Goal: Task Accomplishment & Management: Complete application form

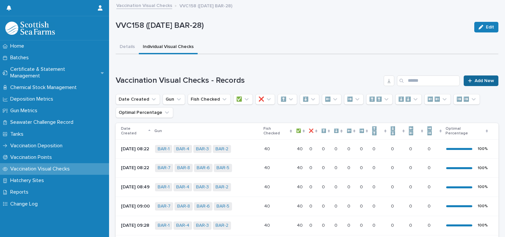
click at [475, 79] on span "Add New" at bounding box center [485, 80] width 20 height 5
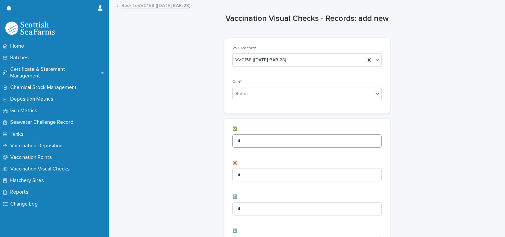
scroll to position [66, 0]
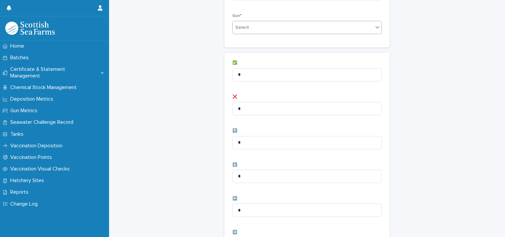
click at [262, 28] on div "Select..." at bounding box center [303, 27] width 141 height 11
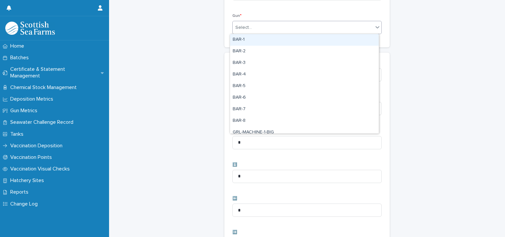
drag, startPoint x: 258, startPoint y: 43, endPoint x: 264, endPoint y: 40, distance: 7.0
click at [258, 43] on div "BAR-1" at bounding box center [304, 40] width 149 height 12
click at [285, 27] on div "BAR-1" at bounding box center [299, 28] width 133 height 12
drag, startPoint x: 277, startPoint y: 41, endPoint x: 306, endPoint y: 41, distance: 28.4
click at [279, 41] on div "BAR-2" at bounding box center [304, 40] width 149 height 12
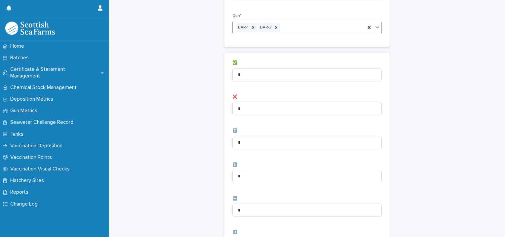
click at [340, 31] on div "BAR-1 BAR-2" at bounding box center [299, 28] width 133 height 12
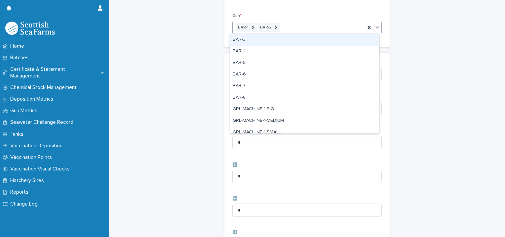
drag, startPoint x: 339, startPoint y: 43, endPoint x: 348, endPoint y: 33, distance: 13.1
click at [339, 43] on div "BAR-3" at bounding box center [304, 40] width 149 height 12
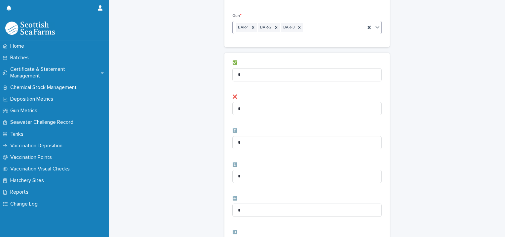
click at [350, 30] on div "BAR-1 BAR-2 BAR-3" at bounding box center [299, 28] width 133 height 12
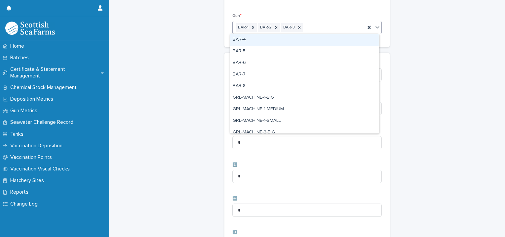
click at [350, 38] on div "BAR-4" at bounding box center [304, 40] width 149 height 12
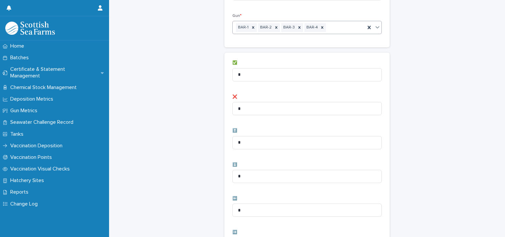
click at [353, 29] on div "BAR-1 BAR-2 BAR-3 BAR-4" at bounding box center [299, 28] width 133 height 12
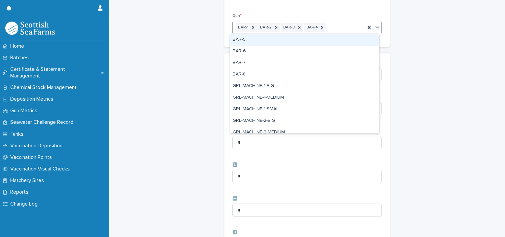
click at [351, 38] on div "BAR-5" at bounding box center [304, 40] width 149 height 12
click at [353, 30] on div "BAR-1 BAR-2 BAR-3 BAR-4 BAR-5" at bounding box center [299, 28] width 133 height 12
click at [353, 39] on div "BAR-6" at bounding box center [304, 40] width 149 height 12
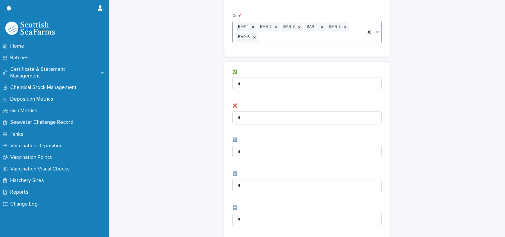
scroll to position [70, 0]
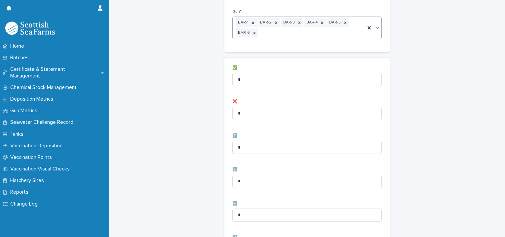
click at [354, 32] on div "BAR-1 BAR-2 BAR-3 BAR-4 BAR-5 BAR-6" at bounding box center [299, 28] width 133 height 22
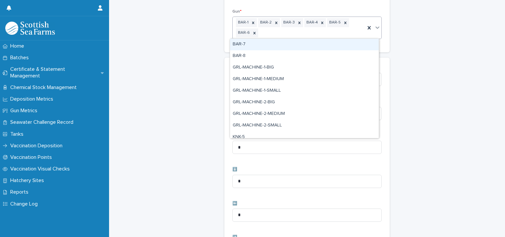
click at [350, 43] on div "BAR-7" at bounding box center [304, 45] width 149 height 12
click at [350, 30] on div "BAR-1 BAR-2 BAR-3 BAR-4 BAR-5 BAR-6 BAR-7" at bounding box center [299, 28] width 133 height 22
click at [349, 44] on div "BAR-8" at bounding box center [304, 45] width 149 height 12
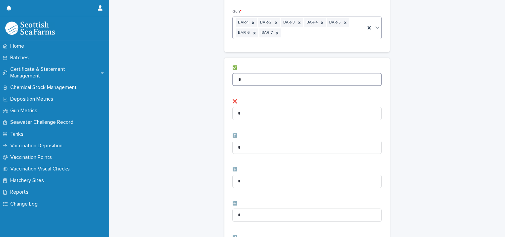
click at [188, 74] on div "Vaccination Visual Checks - Records: add new Loading... Saving… Loading... Savi…" at bounding box center [307, 199] width 383 height 538
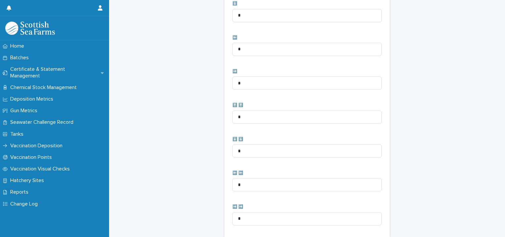
scroll to position [335, 0]
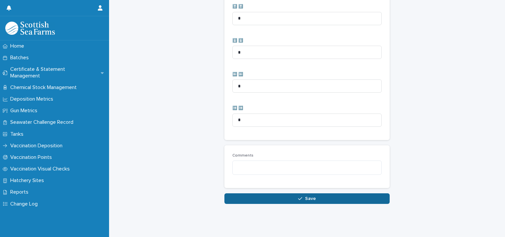
type input "**"
click at [260, 201] on button "Save" at bounding box center [307, 198] width 165 height 11
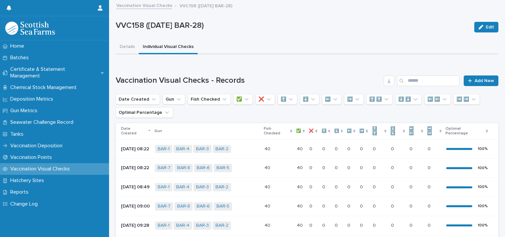
click at [475, 79] on span "Add New" at bounding box center [485, 80] width 20 height 5
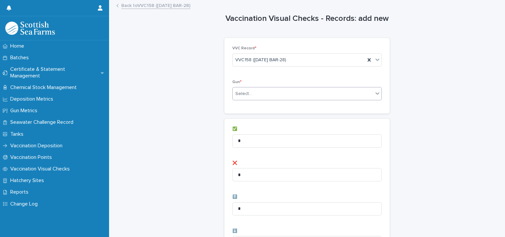
click at [248, 94] on div "Select..." at bounding box center [243, 93] width 17 height 7
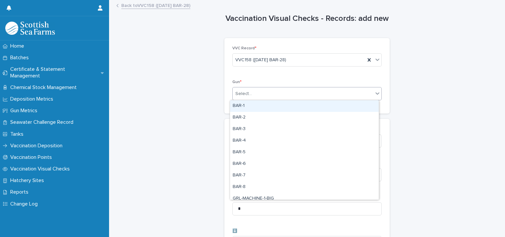
click at [248, 108] on div "BAR-1" at bounding box center [304, 106] width 149 height 12
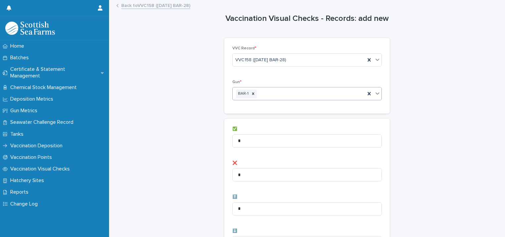
click at [287, 98] on div "BAR-1" at bounding box center [299, 94] width 133 height 12
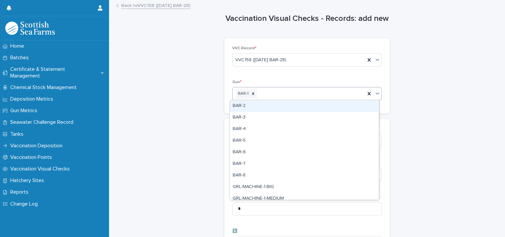
click at [276, 107] on div "BAR-2" at bounding box center [304, 106] width 149 height 12
drag, startPoint x: 311, startPoint y: 95, endPoint x: 310, endPoint y: 99, distance: 3.7
click at [311, 97] on div "BAR-1 BAR-2" at bounding box center [299, 94] width 133 height 12
click at [294, 107] on div "BAR-3" at bounding box center [304, 106] width 149 height 12
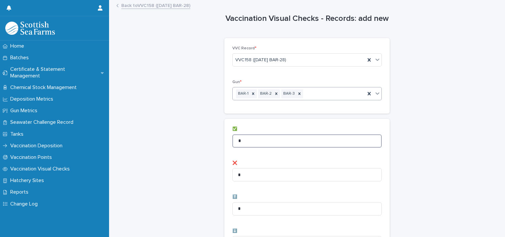
drag, startPoint x: 239, startPoint y: 139, endPoint x: 223, endPoint y: 139, distance: 16.9
type input "**"
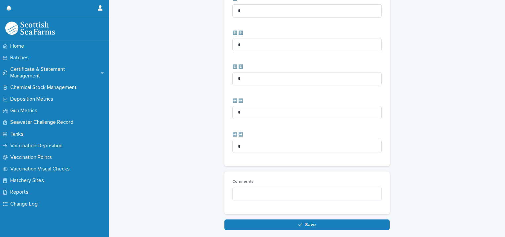
scroll to position [330, 0]
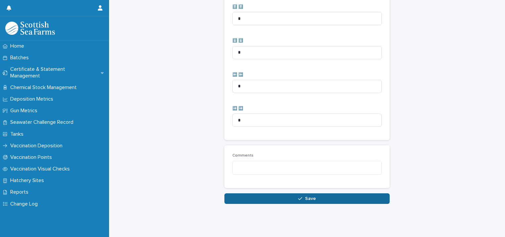
click at [250, 198] on button "Save" at bounding box center [307, 198] width 165 height 11
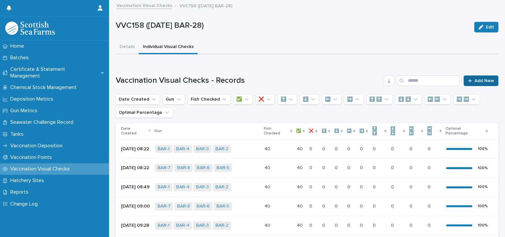
click at [476, 80] on span "Add New" at bounding box center [485, 80] width 20 height 5
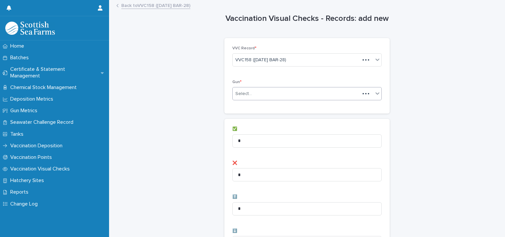
click at [267, 98] on div "Select..." at bounding box center [296, 93] width 127 height 11
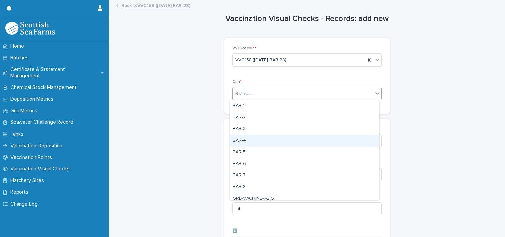
click at [242, 144] on div "BAR-4" at bounding box center [304, 141] width 149 height 12
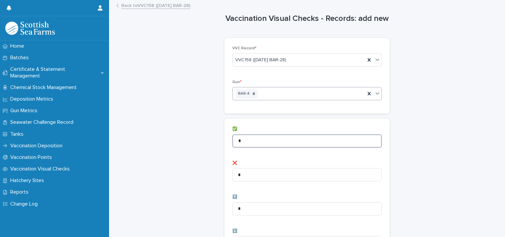
drag, startPoint x: 266, startPoint y: 145, endPoint x: 176, endPoint y: 143, distance: 90.3
type input "*"
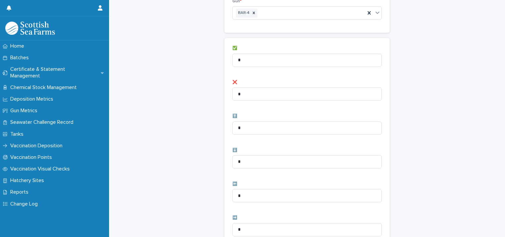
scroll to position [165, 0]
drag, startPoint x: 244, startPoint y: 183, endPoint x: 192, endPoint y: 183, distance: 52.3
click at [195, 184] on div "Vaccination Visual Checks - Records: add new Loading... Saving… Loading... Savi…" at bounding box center [307, 99] width 383 height 528
type input "*"
click at [191, 182] on div "Vaccination Visual Checks - Records: add new Loading... Saving… Loading... Savi…" at bounding box center [307, 99] width 383 height 528
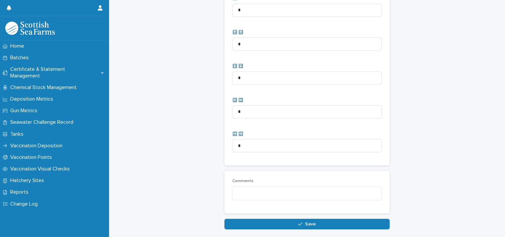
scroll to position [330, 0]
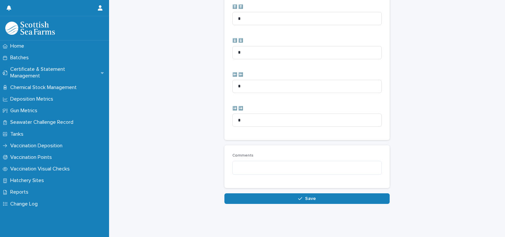
click at [247, 155] on div "Comments" at bounding box center [306, 166] width 149 height 27
click at [244, 161] on textarea at bounding box center [306, 168] width 149 height 14
click at [306, 163] on textarea "**********" at bounding box center [306, 168] width 149 height 14
click at [307, 163] on textarea "**********" at bounding box center [306, 168] width 149 height 14
click at [337, 163] on textarea "**********" at bounding box center [306, 168] width 149 height 14
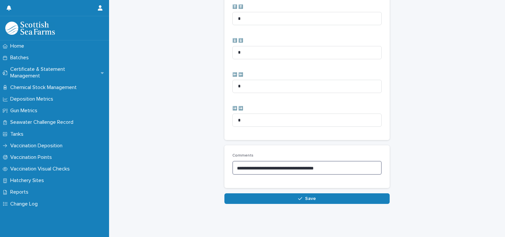
type textarea "**********"
click at [234, 193] on button "Save" at bounding box center [307, 198] width 165 height 11
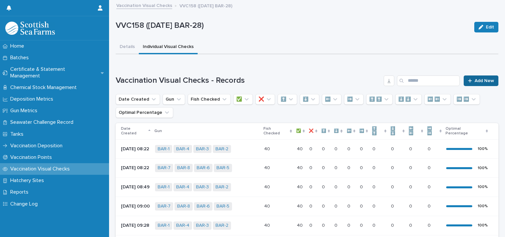
click at [480, 80] on span "Add New" at bounding box center [485, 80] width 20 height 5
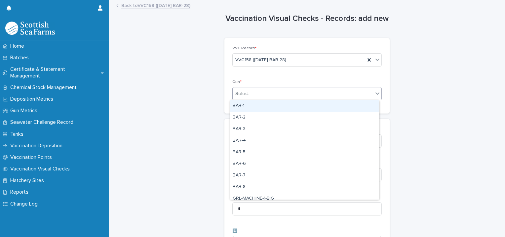
click at [256, 91] on div "Select..." at bounding box center [303, 93] width 141 height 11
click at [247, 104] on div "BAR-1" at bounding box center [304, 106] width 149 height 12
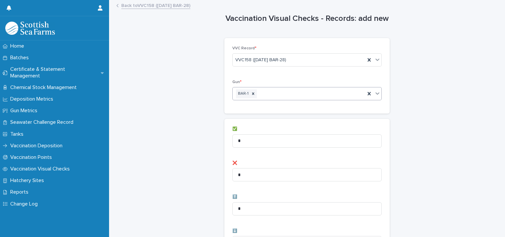
click at [271, 92] on div "BAR-1" at bounding box center [299, 94] width 133 height 12
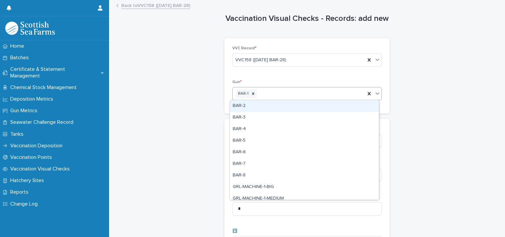
click at [253, 106] on div "BAR-2" at bounding box center [304, 106] width 149 height 12
click at [302, 93] on div "BAR-1 BAR-2" at bounding box center [299, 94] width 133 height 12
click at [269, 108] on div "BAR-3" at bounding box center [304, 106] width 149 height 12
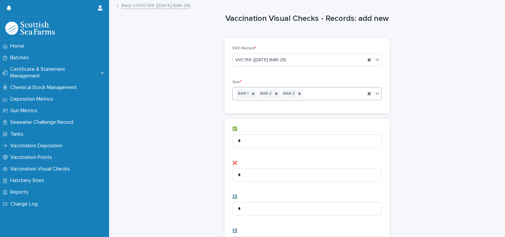
click at [315, 94] on div "BAR-1 BAR-2 BAR-3" at bounding box center [299, 94] width 133 height 12
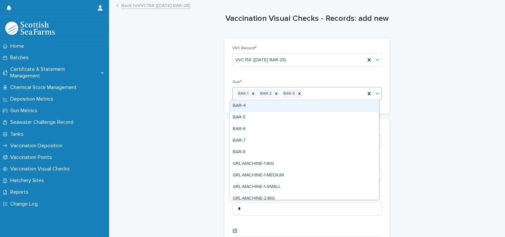
click at [262, 104] on div "BAR-4" at bounding box center [304, 106] width 149 height 12
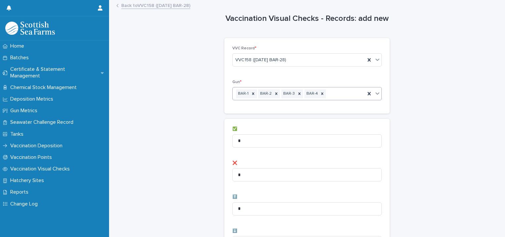
click at [339, 95] on div "BAR-1 BAR-2 BAR-3 BAR-4" at bounding box center [299, 94] width 133 height 12
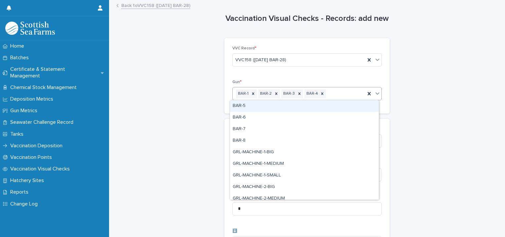
click at [254, 106] on div "BAR-5" at bounding box center [304, 106] width 149 height 12
click at [352, 93] on div "BAR-1 BAR-2 BAR-3 BAR-4 BAR-5" at bounding box center [299, 94] width 133 height 12
click at [254, 107] on div "BAR-6" at bounding box center [304, 106] width 149 height 12
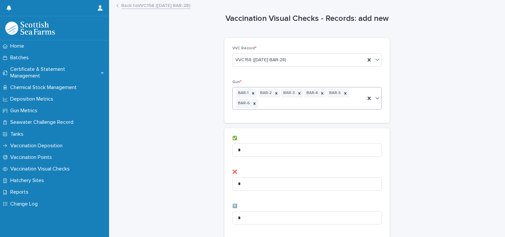
click at [333, 103] on div "BAR-1 BAR-2 BAR-3 BAR-4 BAR-5 BAR-6" at bounding box center [299, 98] width 133 height 22
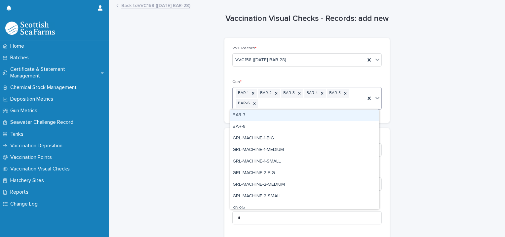
click at [274, 116] on div "BAR-7" at bounding box center [304, 115] width 149 height 12
click at [291, 104] on div "BAR-1 BAR-2 BAR-3 BAR-4 BAR-5 BAR-6 BAR-7" at bounding box center [299, 98] width 133 height 22
click at [251, 114] on div "BAR-8" at bounding box center [304, 115] width 149 height 12
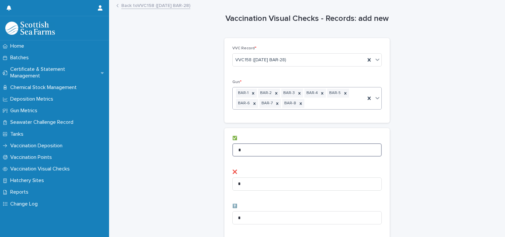
click at [242, 148] on input "*" at bounding box center [306, 149] width 149 height 13
click at [251, 94] on icon at bounding box center [253, 93] width 5 height 5
click at [252, 94] on icon at bounding box center [254, 93] width 5 height 5
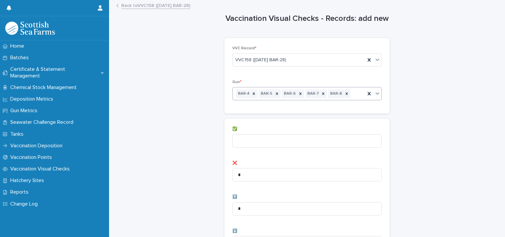
click at [253, 94] on icon at bounding box center [254, 94] width 2 height 2
click at [249, 142] on input at bounding box center [306, 140] width 149 height 13
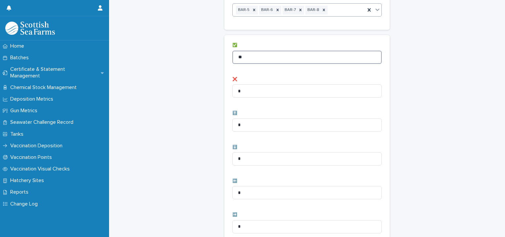
scroll to position [99, 0]
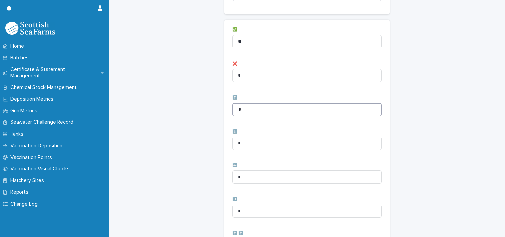
click at [237, 107] on input "*" at bounding box center [306, 109] width 149 height 13
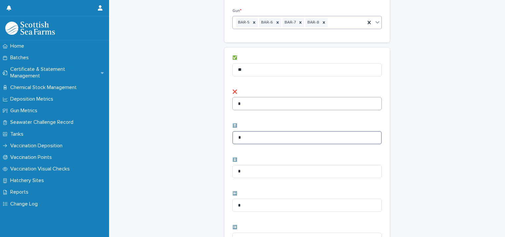
scroll to position [33, 0]
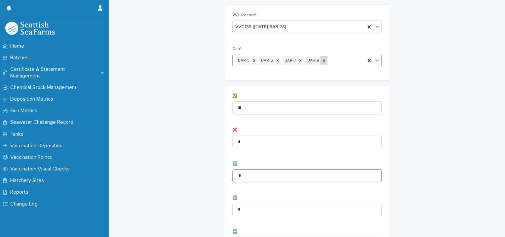
click at [322, 59] on icon at bounding box center [324, 60] width 5 height 5
click at [249, 105] on input "**" at bounding box center [306, 107] width 149 height 13
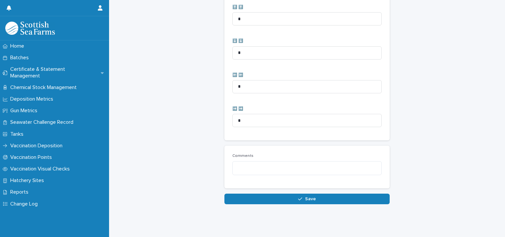
scroll to position [330, 0]
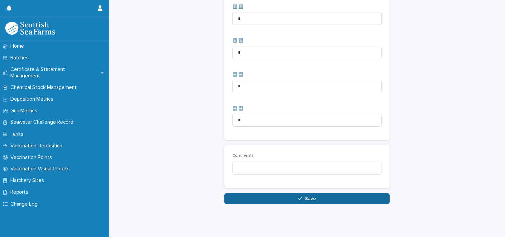
type input "**"
click at [309, 196] on span "Save" at bounding box center [310, 198] width 11 height 5
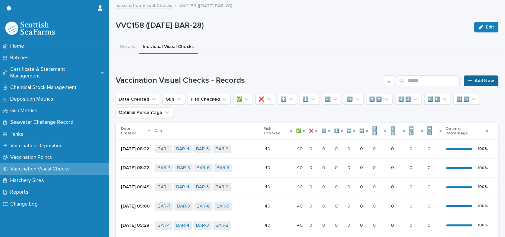
click at [475, 78] on span "Add New" at bounding box center [485, 80] width 20 height 5
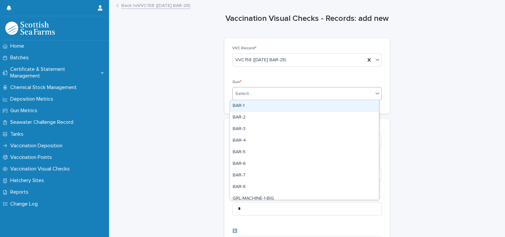
click at [256, 89] on div "Select..." at bounding box center [303, 93] width 141 height 11
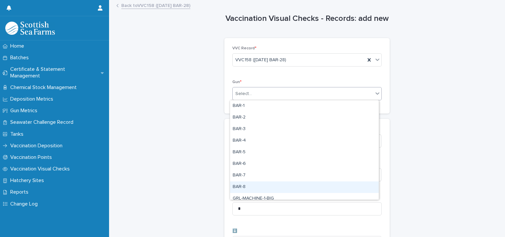
drag, startPoint x: 243, startPoint y: 182, endPoint x: 251, endPoint y: 185, distance: 7.9
click at [251, 186] on div "BAR-8" at bounding box center [304, 187] width 149 height 12
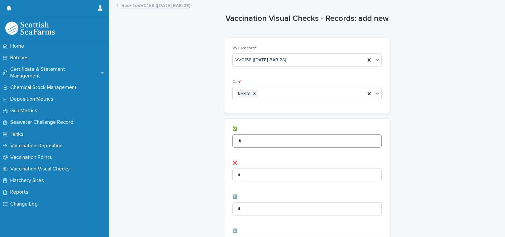
click at [249, 141] on input "*" at bounding box center [306, 140] width 149 height 13
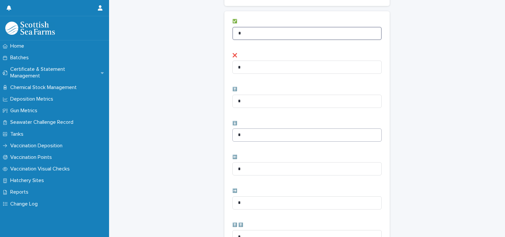
scroll to position [132, 0]
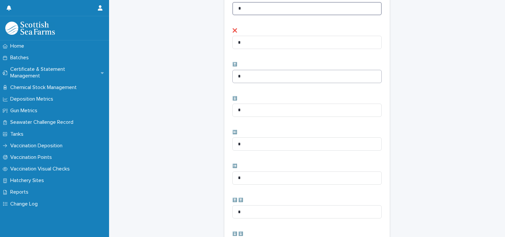
type input "*"
click at [245, 77] on input "*" at bounding box center [306, 76] width 149 height 13
click at [245, 209] on input "*" at bounding box center [306, 211] width 149 height 13
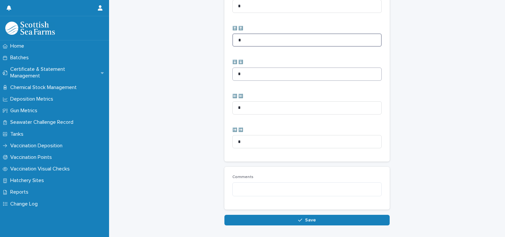
scroll to position [330, 0]
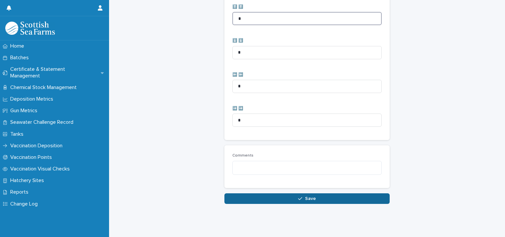
type input "*"
click at [312, 196] on span "Save" at bounding box center [310, 198] width 11 height 5
